Goal: Check status: Check status

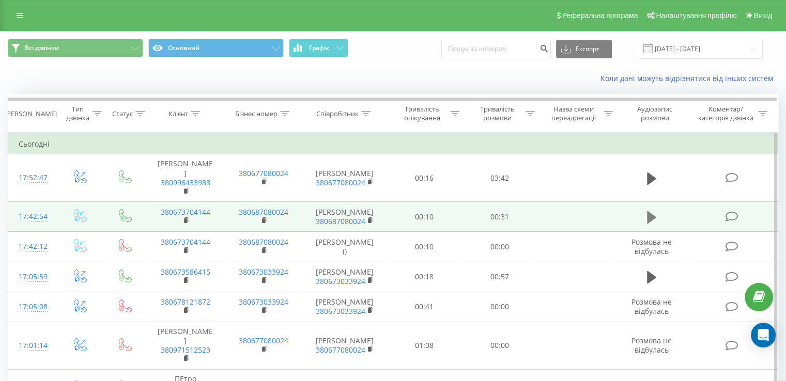
click at [650, 213] on icon at bounding box center [651, 217] width 9 height 14
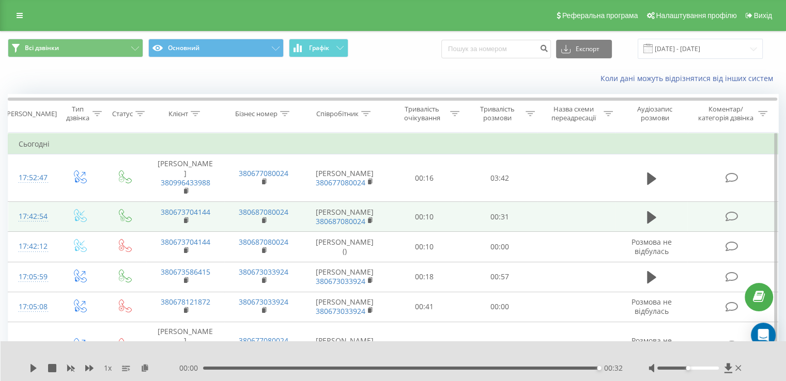
click at [744, 370] on div "1 x 00:00 00:32 00:32" at bounding box center [394, 362] width 786 height 40
drag, startPoint x: 735, startPoint y: 368, endPoint x: 754, endPoint y: 366, distance: 19.7
click at [754, 366] on div "1 x 00:00 00:32 00:32" at bounding box center [394, 362] width 786 height 40
click at [740, 370] on icon at bounding box center [738, 368] width 6 height 6
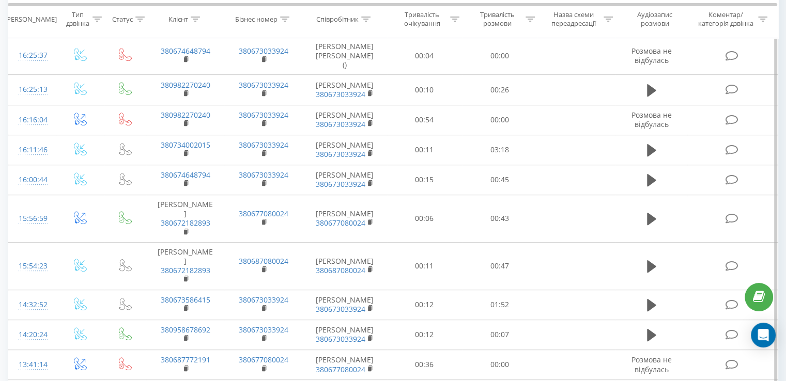
scroll to position [470, 0]
